Goal: Information Seeking & Learning: Learn about a topic

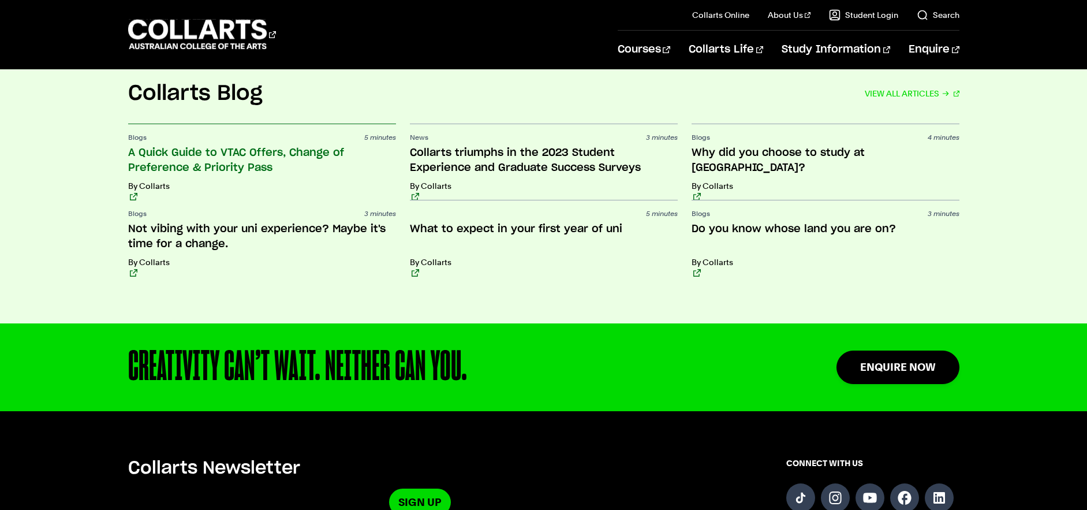
scroll to position [2953, 0]
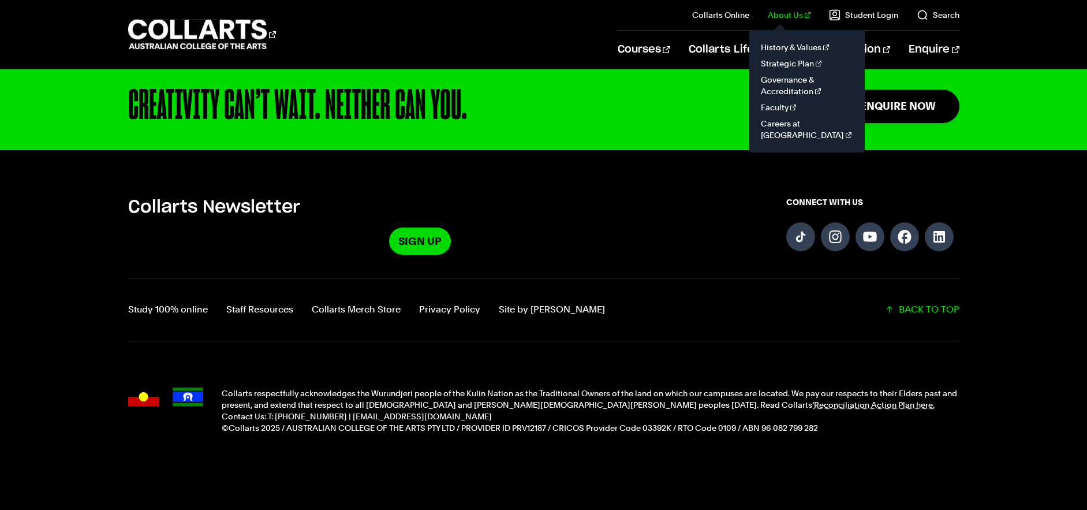
click at [798, 19] on link "About Us" at bounding box center [789, 15] width 43 height 12
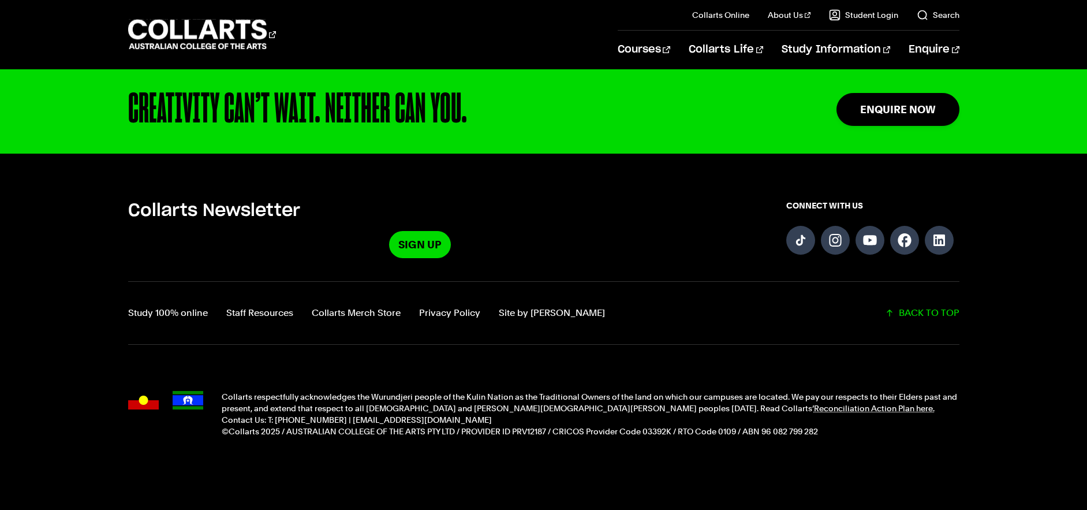
scroll to position [716, 0]
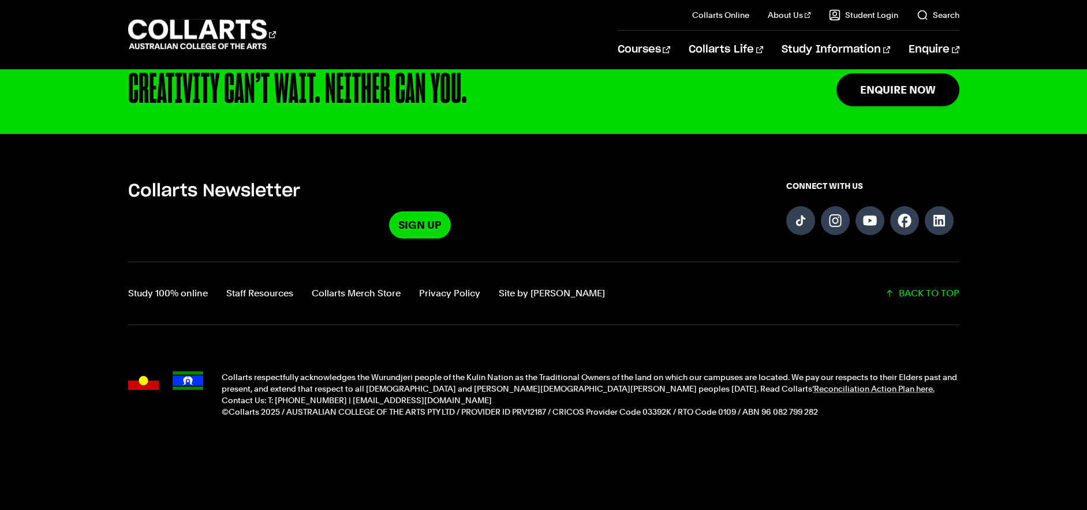
click at [306, 415] on p "©Collarts 2025 / AUSTRALIAN COLLEGE OF THE ARTS PTY LTD / PROVIDER ID PRV12187 …" at bounding box center [591, 412] width 738 height 12
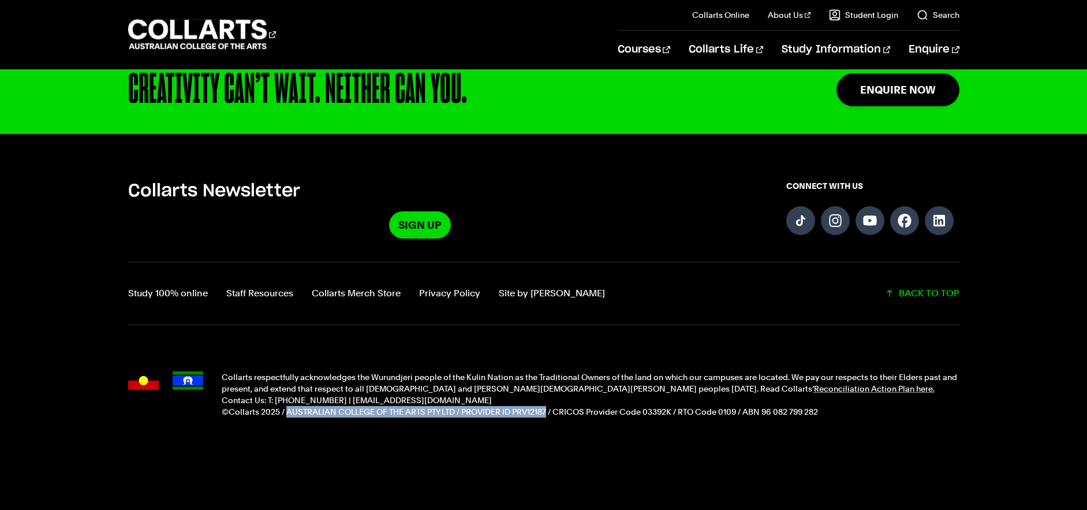
click at [532, 413] on p "©Collarts 2025 / AUSTRALIAN COLLEGE OF THE ARTS PTY LTD / PROVIDER ID PRV12187 …" at bounding box center [591, 412] width 738 height 12
copy p "AUSTRALIAN COLLEGE OF THE ARTS PTY LTD / PROVIDER ID PRV12187"
drag, startPoint x: 150, startPoint y: 94, endPoint x: 447, endPoint y: 80, distance: 297.6
click at [447, 80] on div "CREATIVITY CAN’T WAIT. NEITHER CAN YOU." at bounding box center [445, 90] width 634 height 42
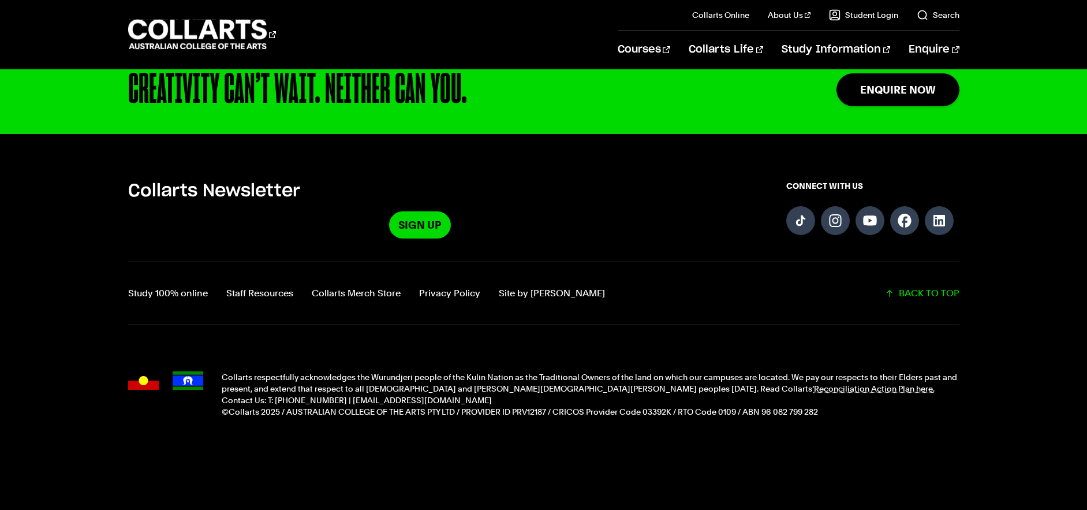
drag, startPoint x: 447, startPoint y: 80, endPoint x: 356, endPoint y: 77, distance: 91.8
click at [446, 81] on div "CREATIVITY CAN’T WAIT. NEITHER CAN YOU." at bounding box center [445, 90] width 634 height 42
